Goal: Information Seeking & Learning: Learn about a topic

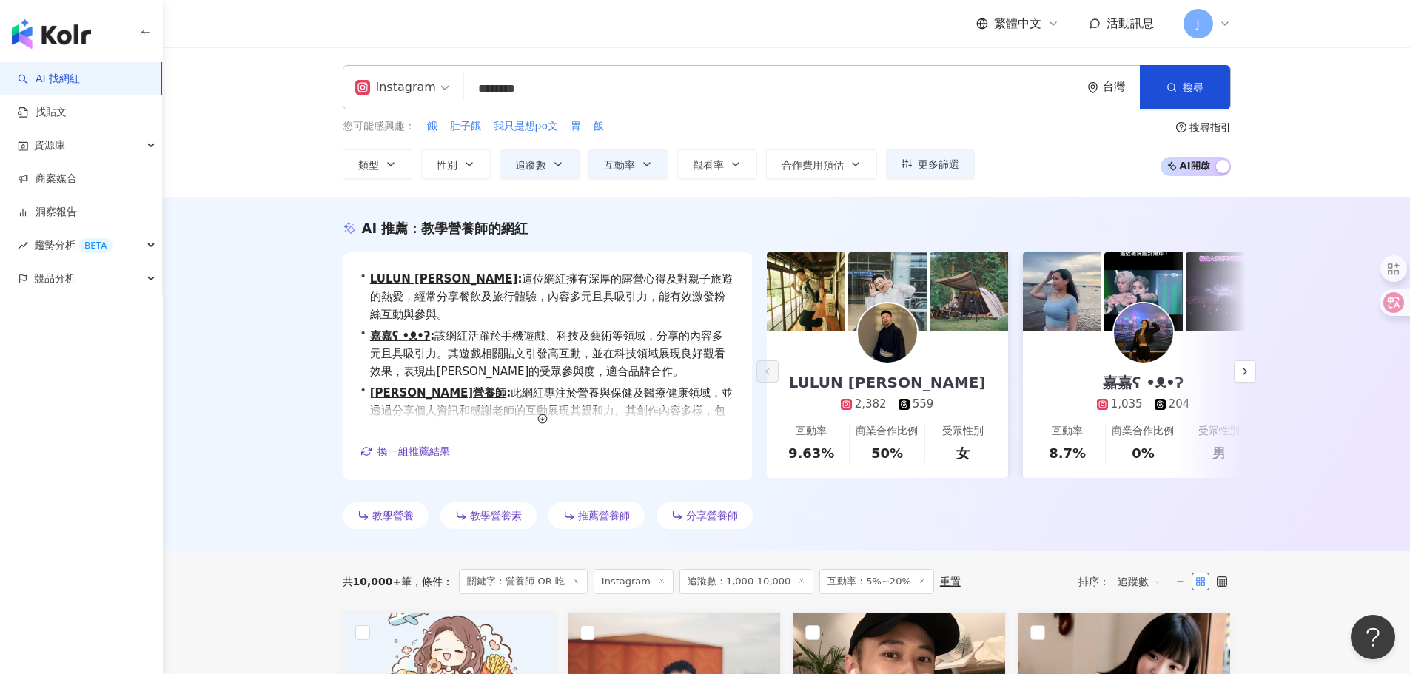
drag, startPoint x: 996, startPoint y: 472, endPoint x: 1005, endPoint y: 477, distance: 9.7
click at [996, 472] on link "LULUN 盧倫 2,382 559 互動率 9.63% 商業合作比例 50% 受眾性別 女" at bounding box center [887, 404] width 241 height 147
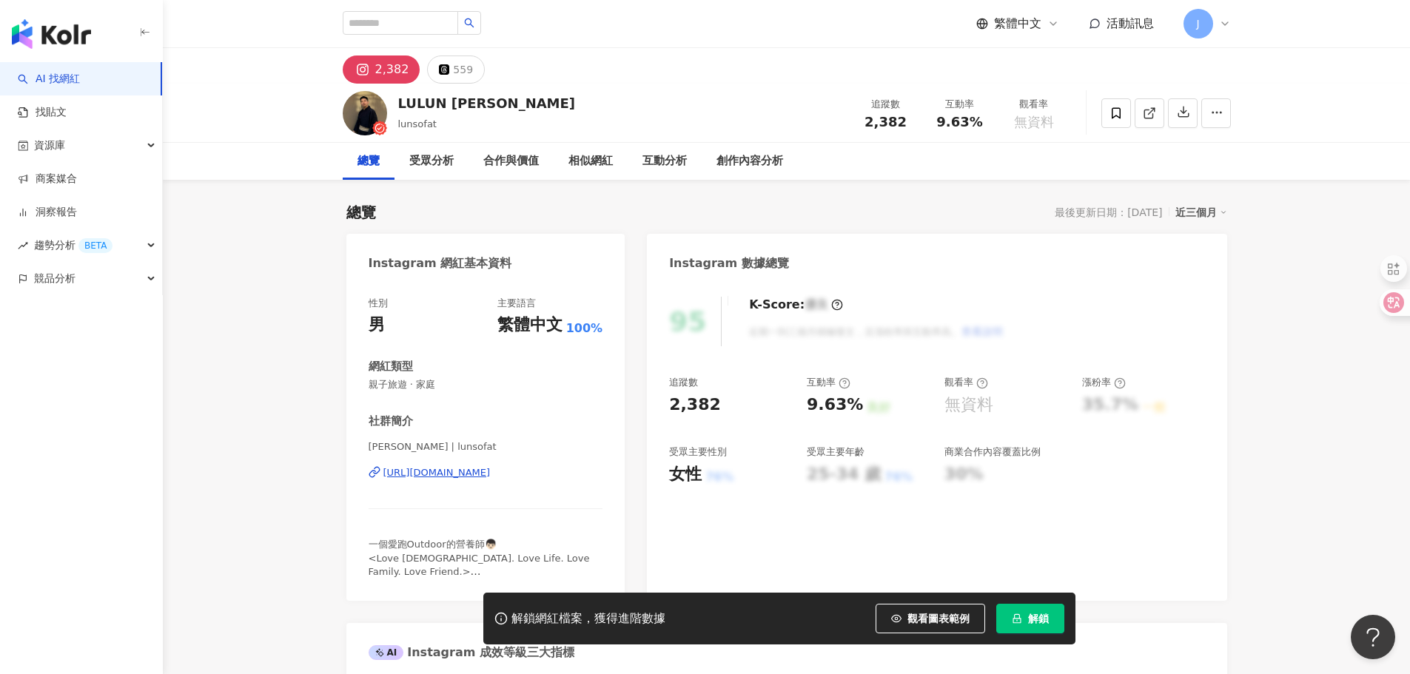
click at [77, 41] on img "button" at bounding box center [51, 34] width 79 height 30
